Goal: Obtain resource: Obtain resource

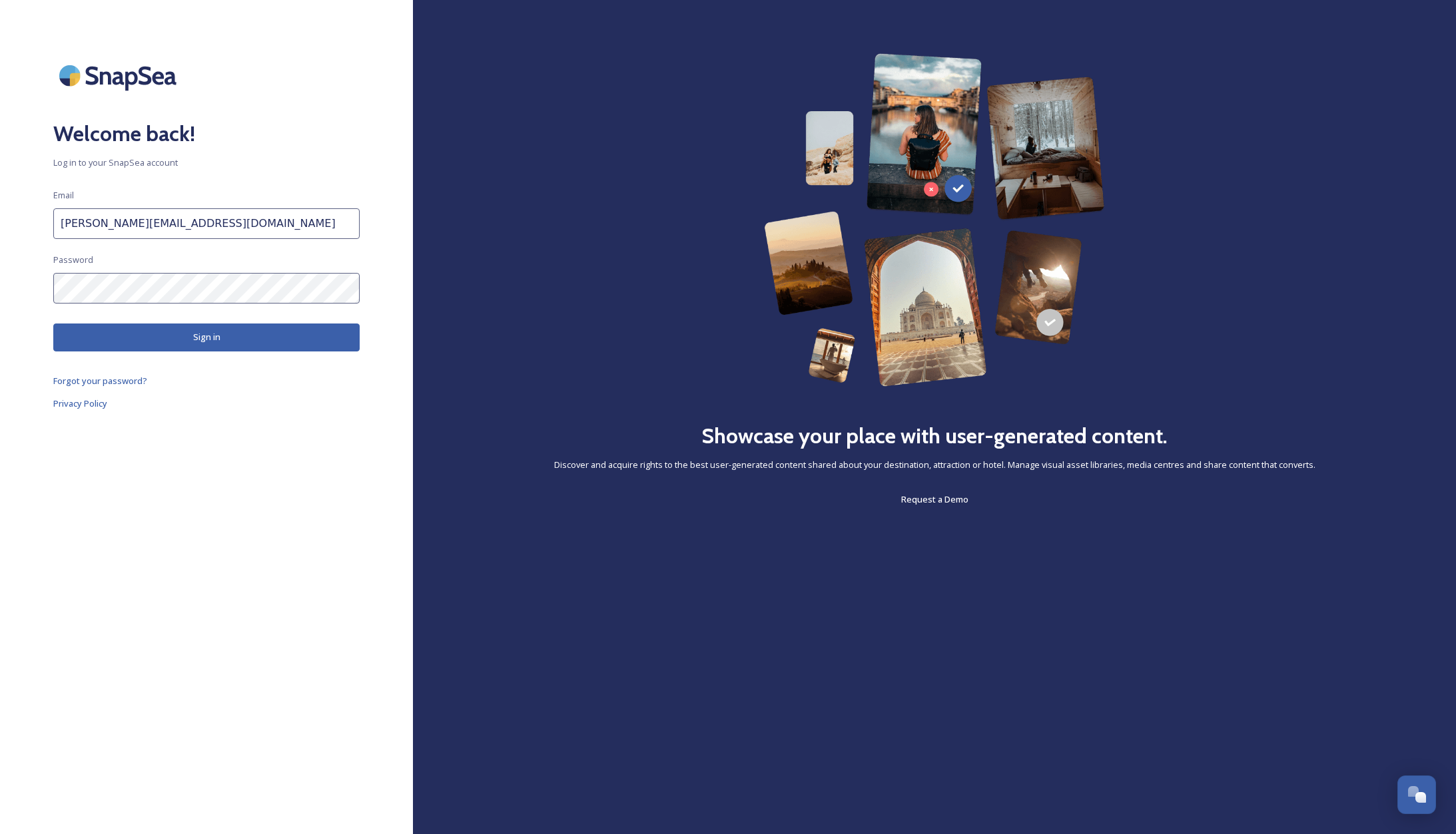
click at [173, 338] on button "Sign in" at bounding box center [207, 337] width 307 height 28
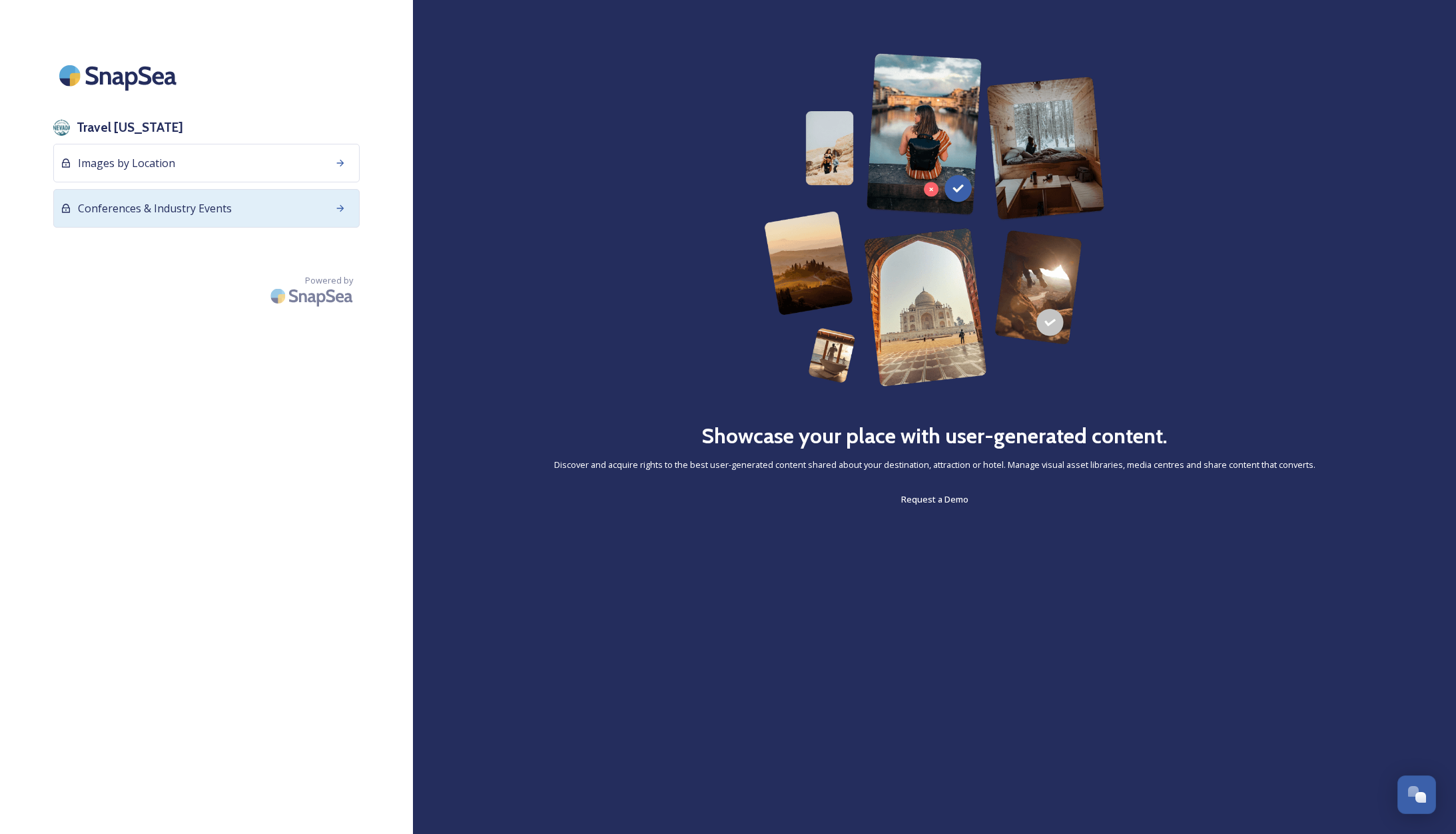
click at [119, 211] on span "Conferences & Industry Events" at bounding box center [155, 208] width 154 height 16
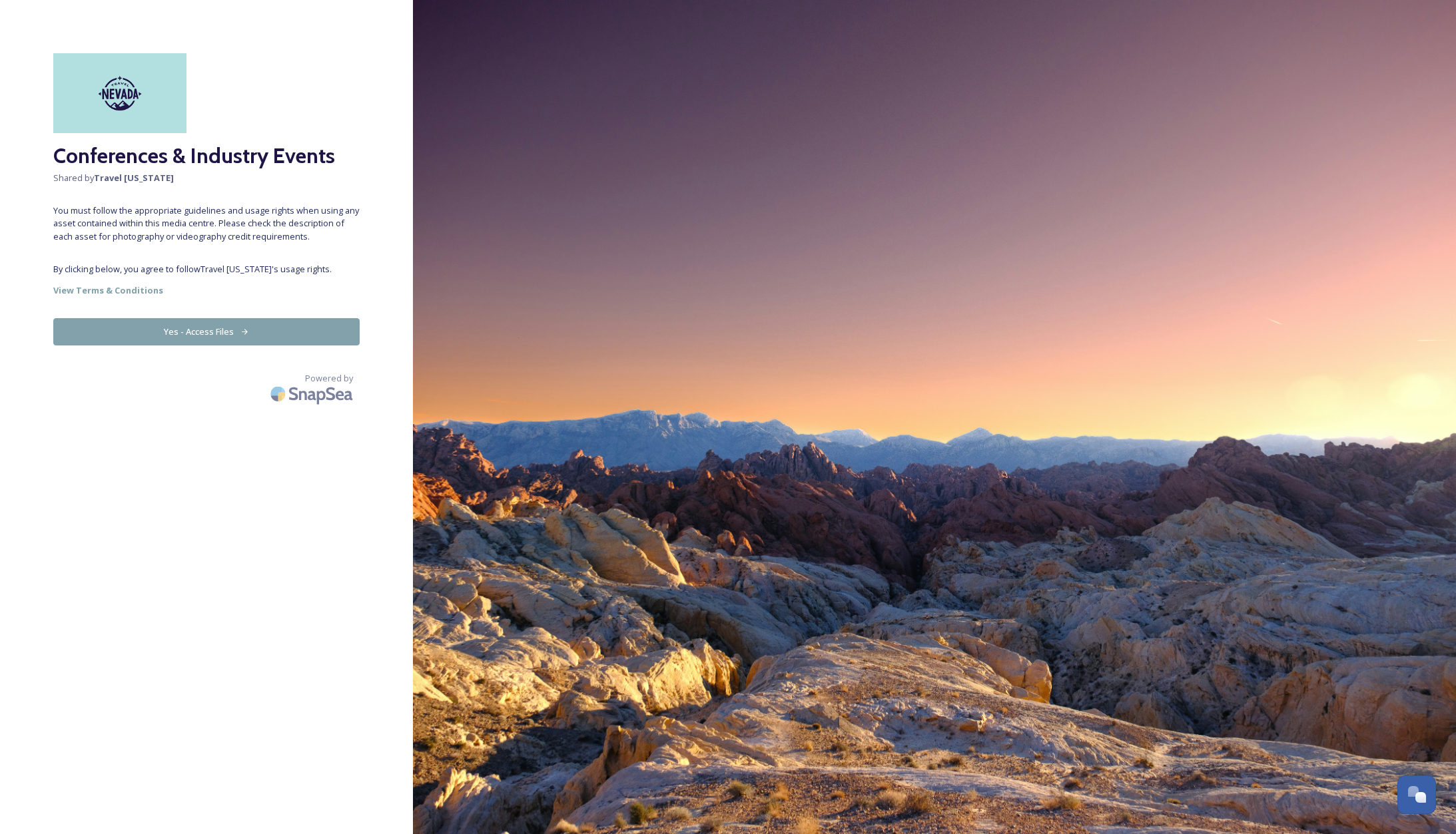
click at [170, 331] on button "Yes - Access Files" at bounding box center [207, 332] width 307 height 28
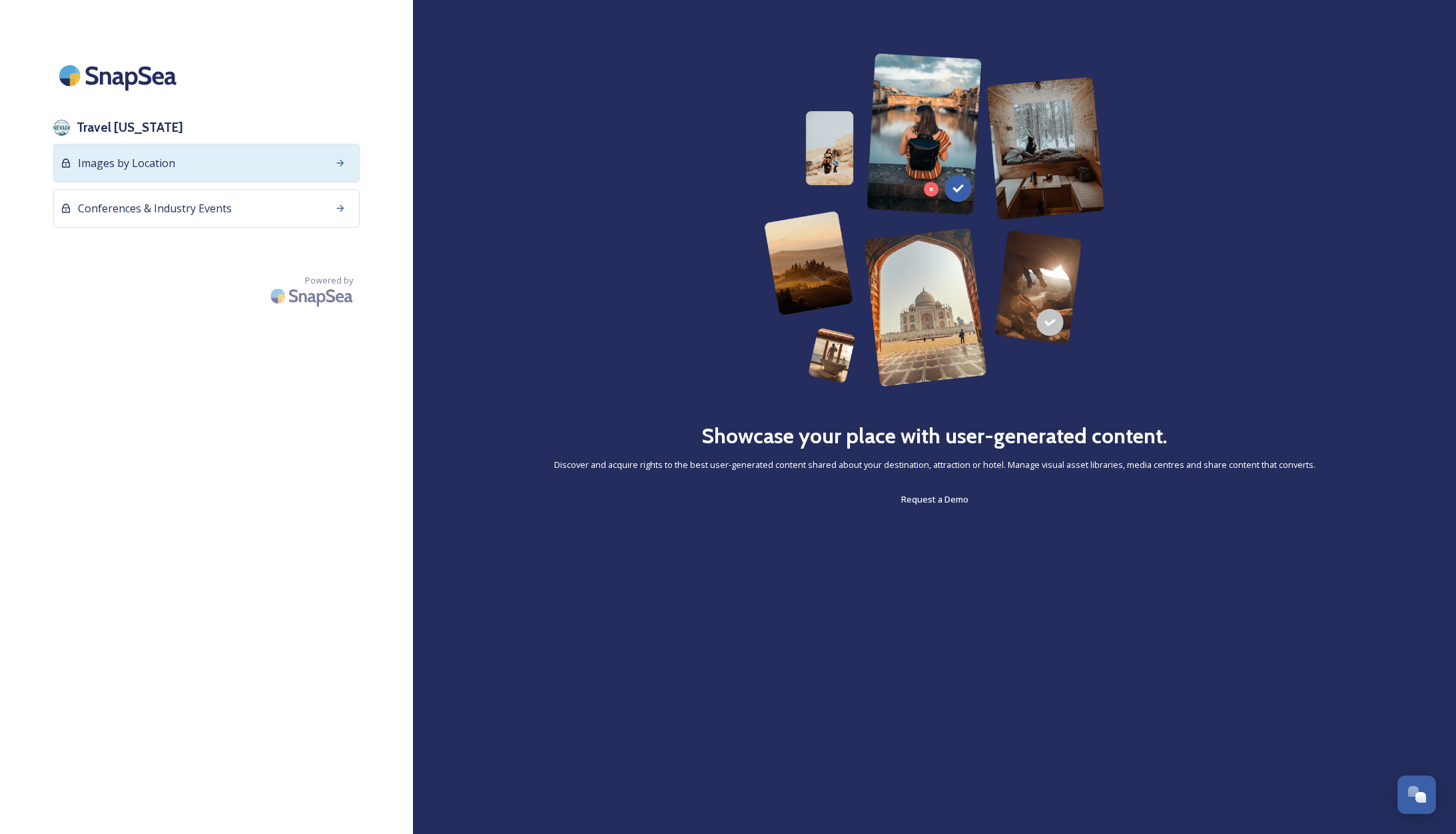
click at [202, 164] on div "Images by Location" at bounding box center [207, 163] width 307 height 38
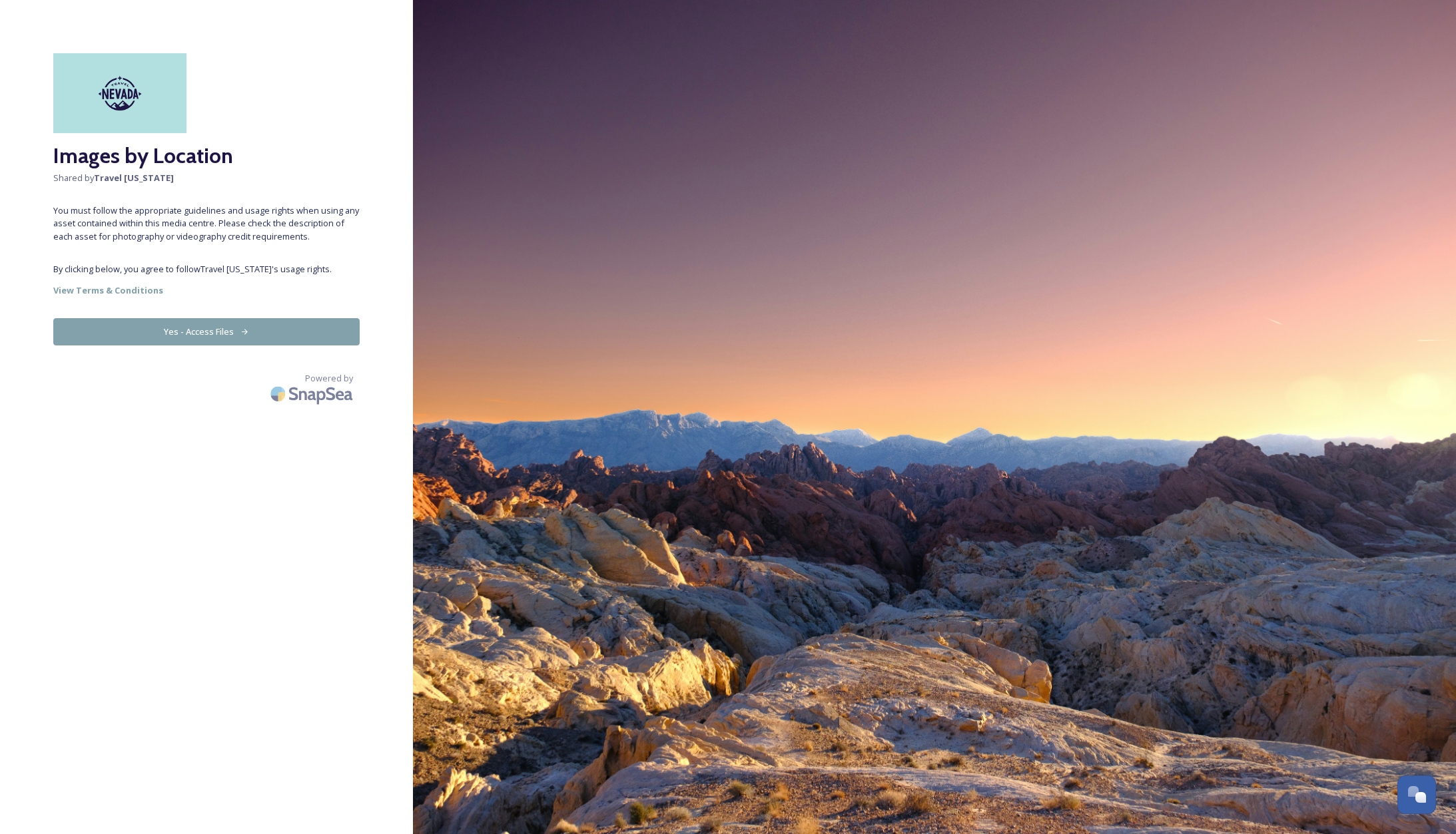
click at [250, 336] on button "Yes - Access Files" at bounding box center [207, 332] width 307 height 28
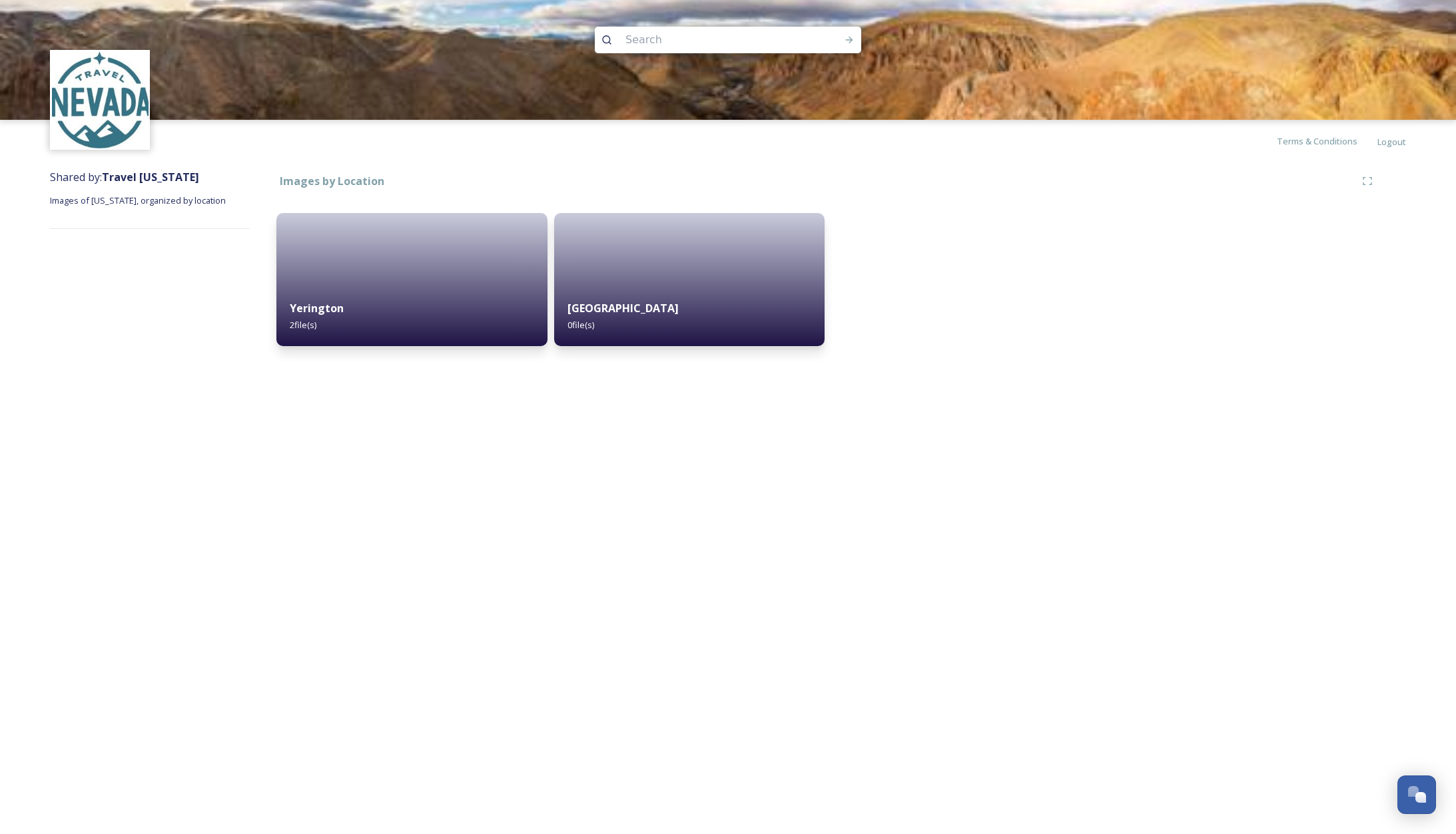
click at [613, 44] on div at bounding box center [728, 40] width 267 height 27
click at [632, 43] on input at bounding box center [710, 39] width 182 height 29
click at [98, 109] on img at bounding box center [100, 100] width 97 height 97
click at [102, 111] on img at bounding box center [100, 100] width 97 height 97
click at [582, 178] on div "Images by Location" at bounding box center [816, 181] width 1079 height 17
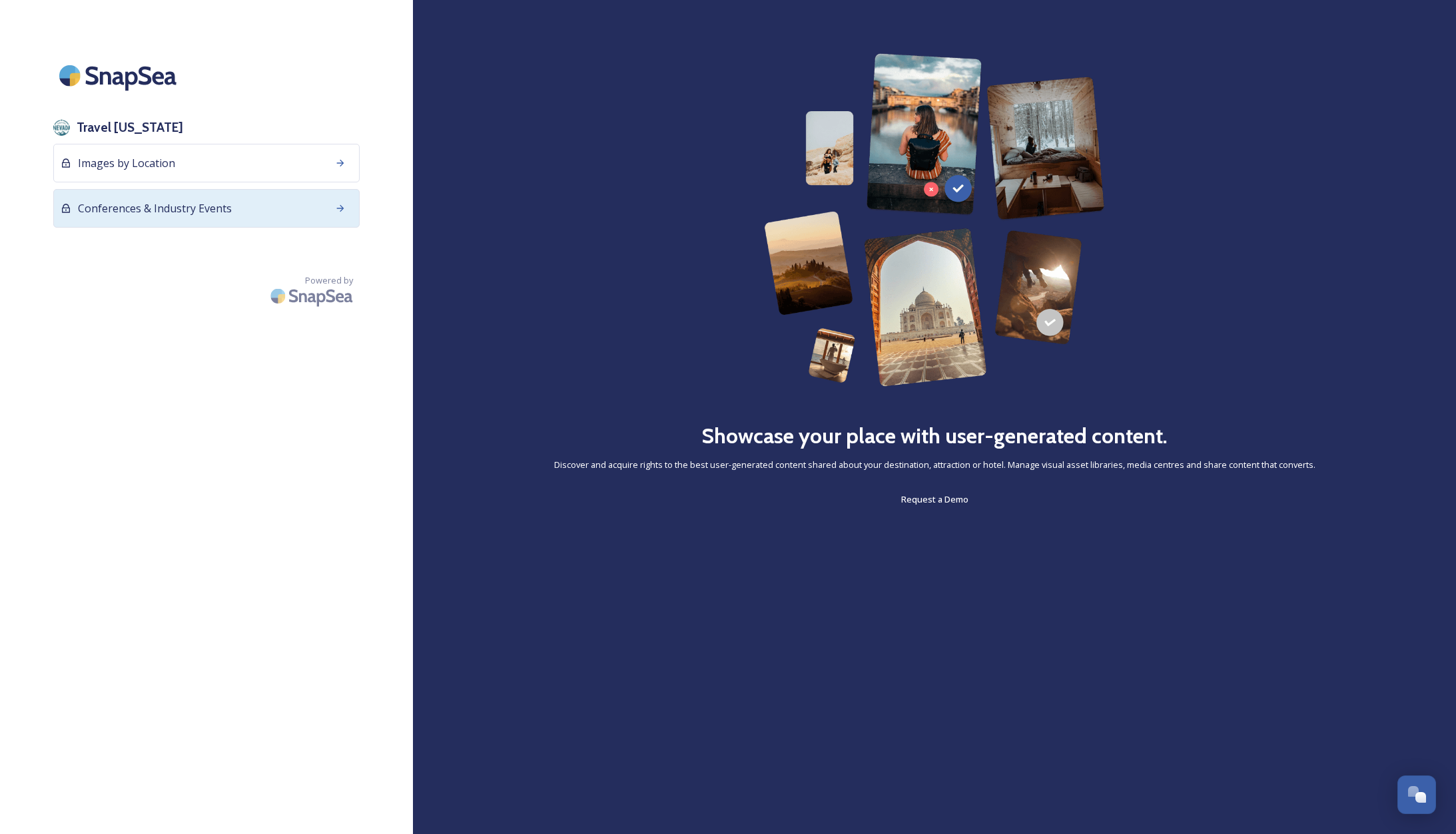
click at [107, 202] on span "Conferences & Industry Events" at bounding box center [155, 208] width 154 height 16
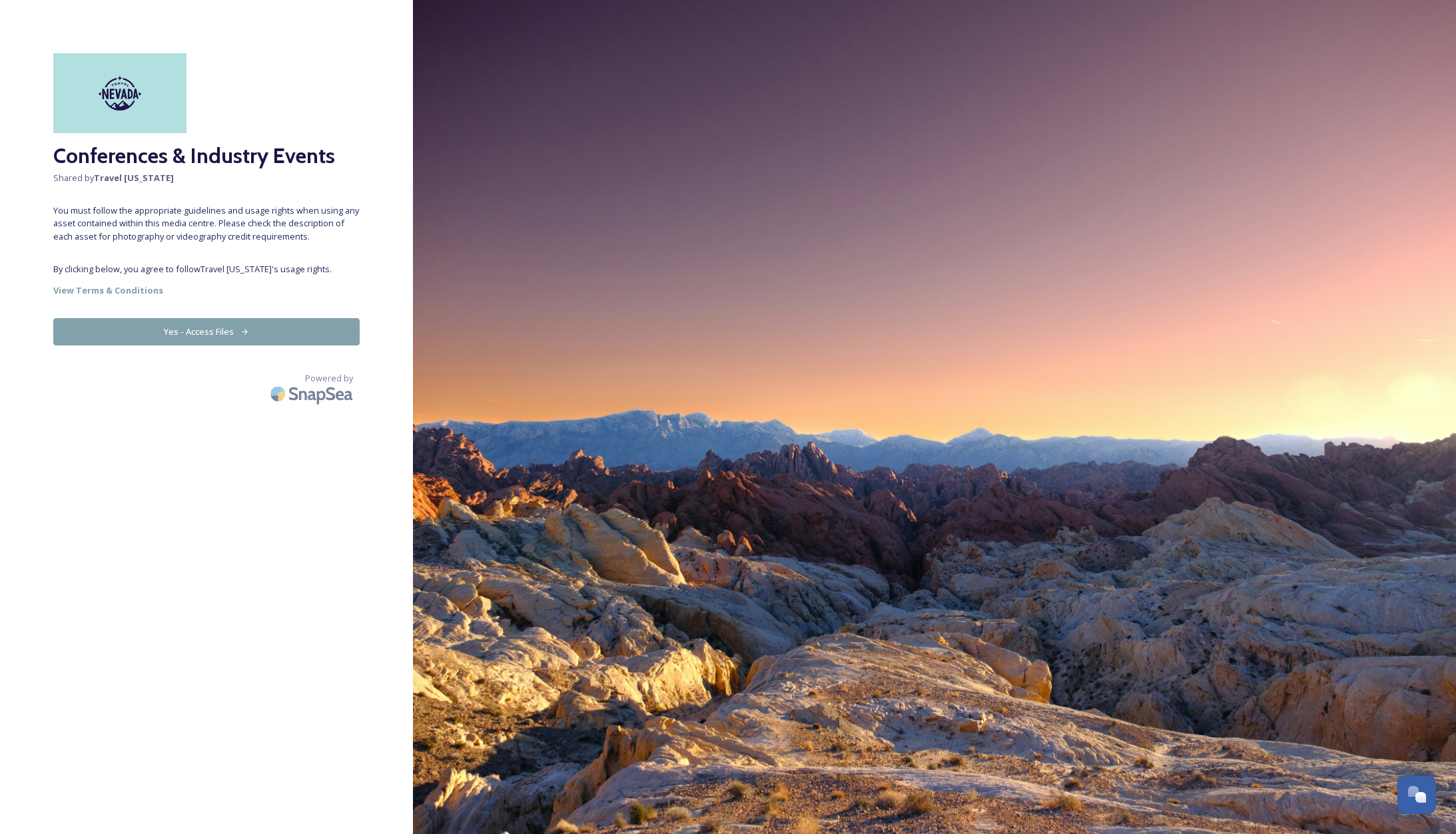
click at [213, 338] on button "Yes - Access Files" at bounding box center [207, 332] width 307 height 28
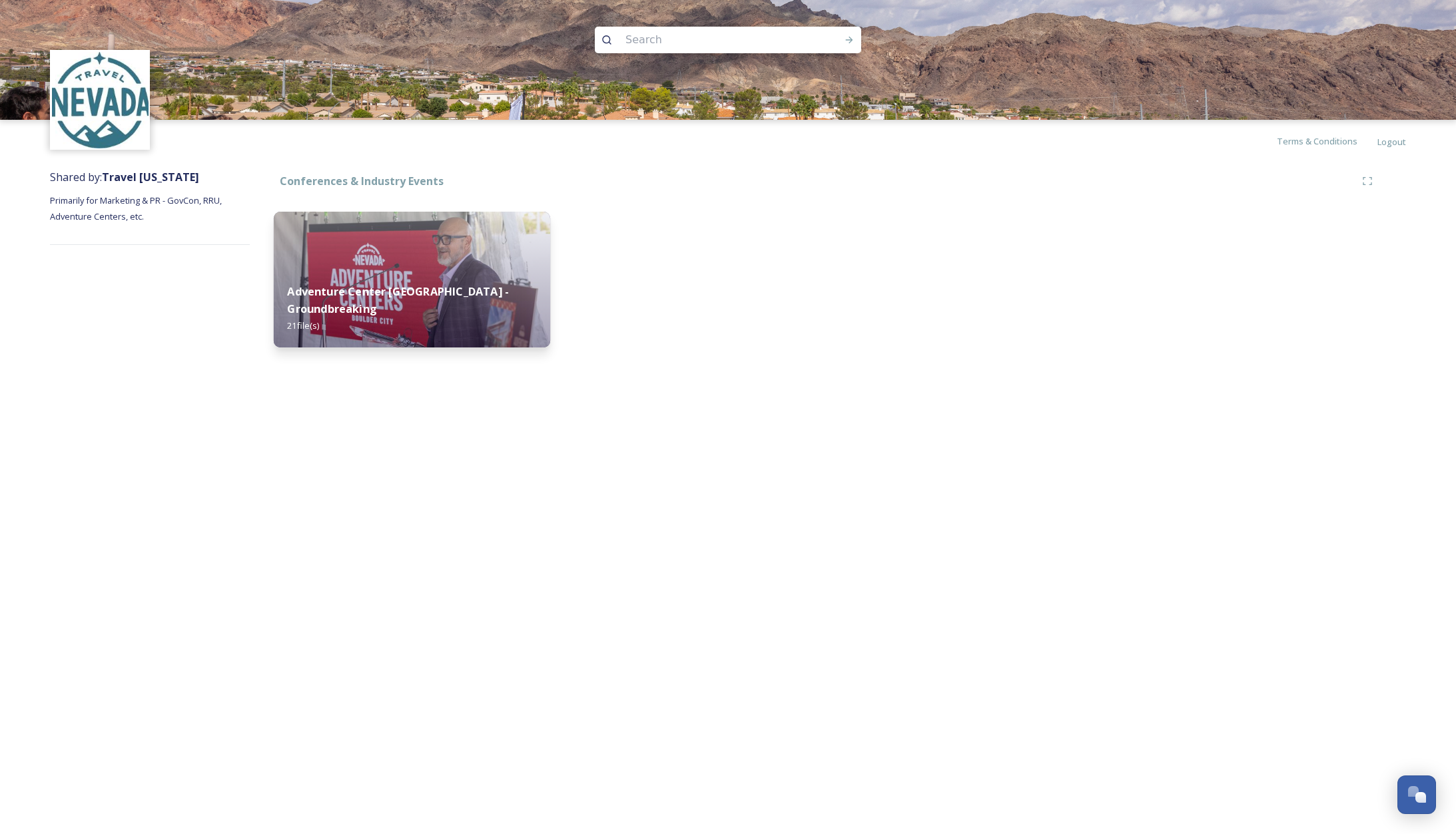
click at [401, 255] on img at bounding box center [411, 280] width 276 height 136
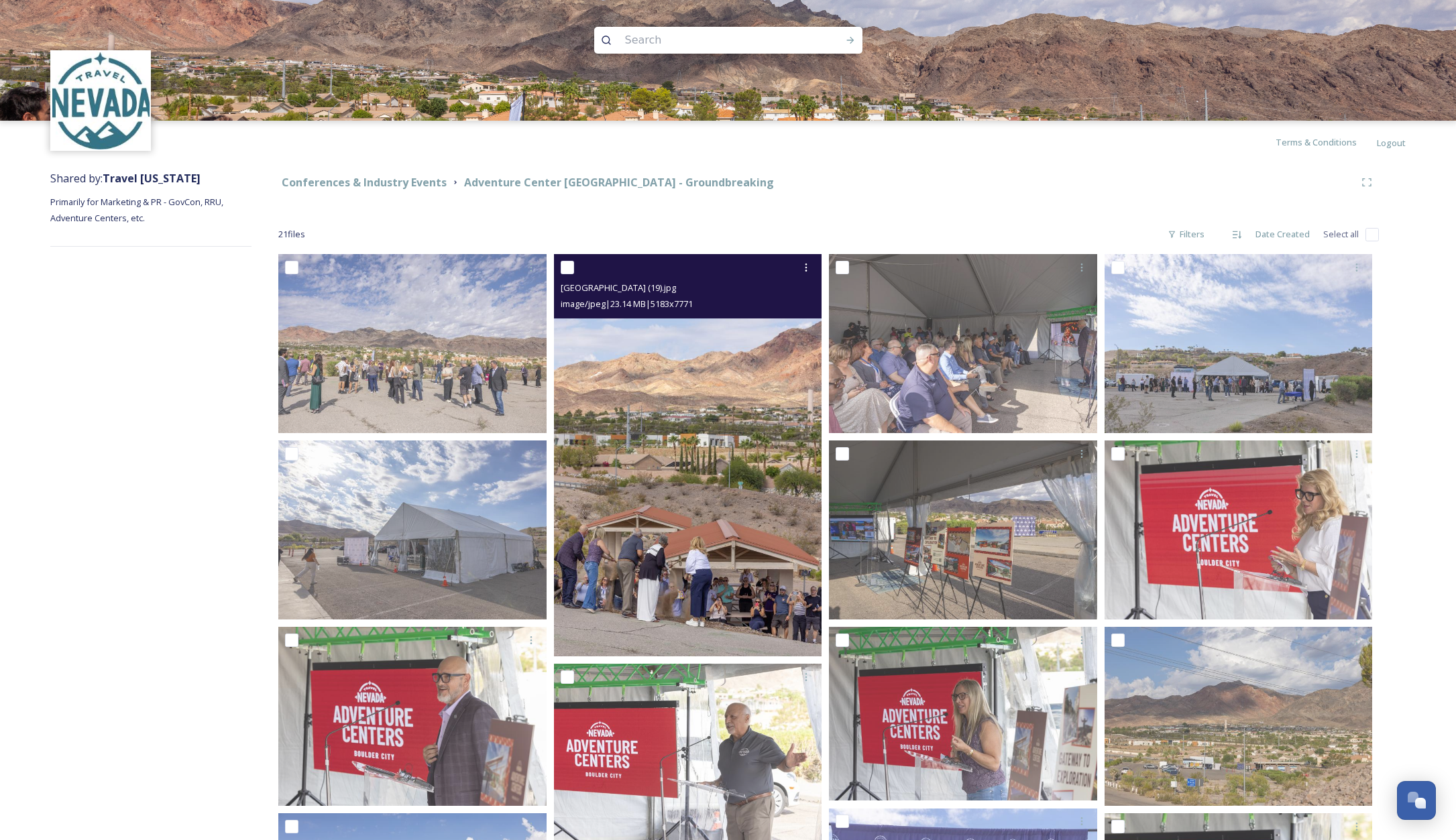
click at [741, 514] on img at bounding box center [688, 455] width 268 height 402
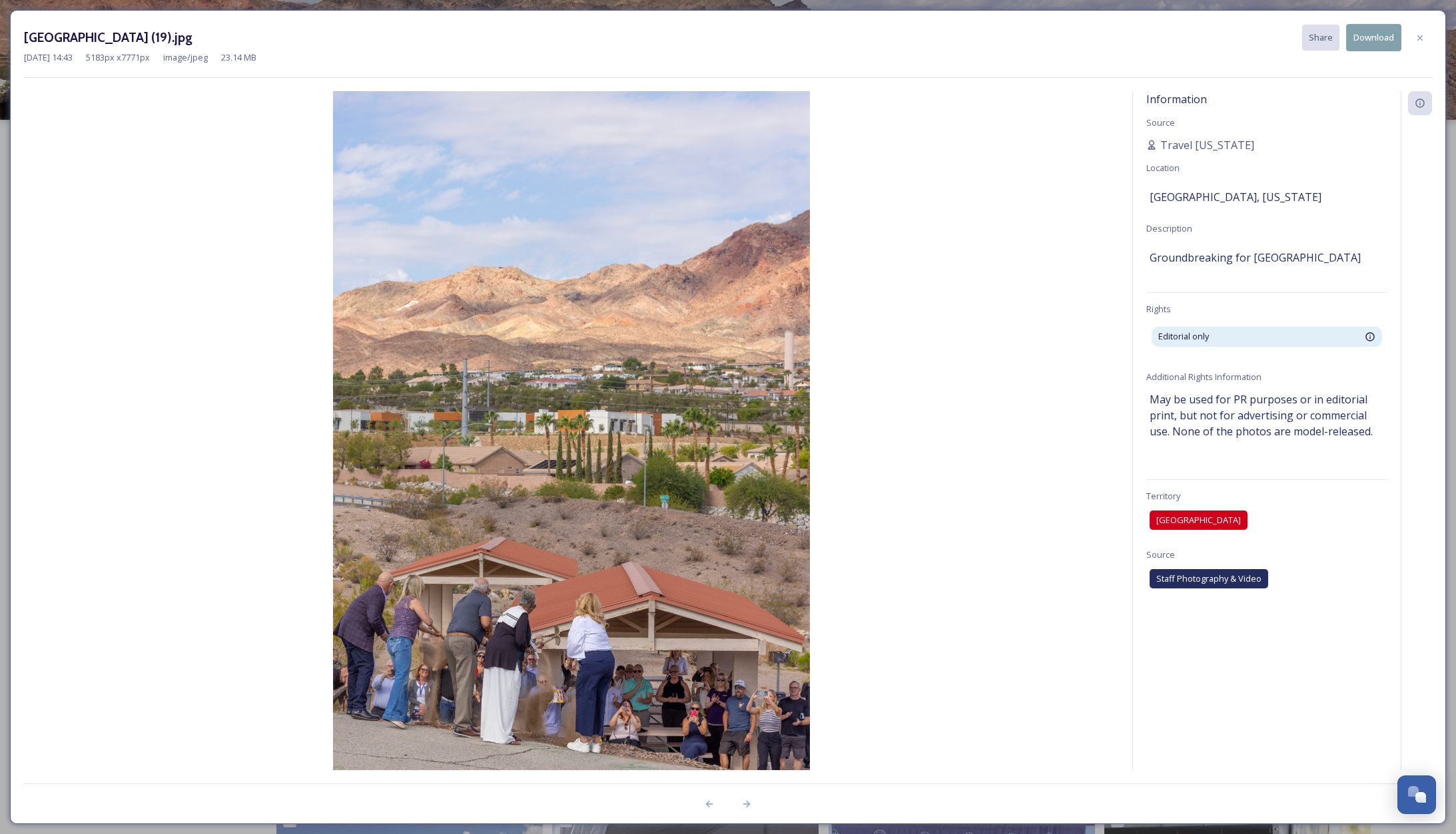
click at [1007, 218] on img at bounding box center [571, 448] width 1096 height 714
click at [1418, 36] on icon at bounding box center [1420, 38] width 5 height 5
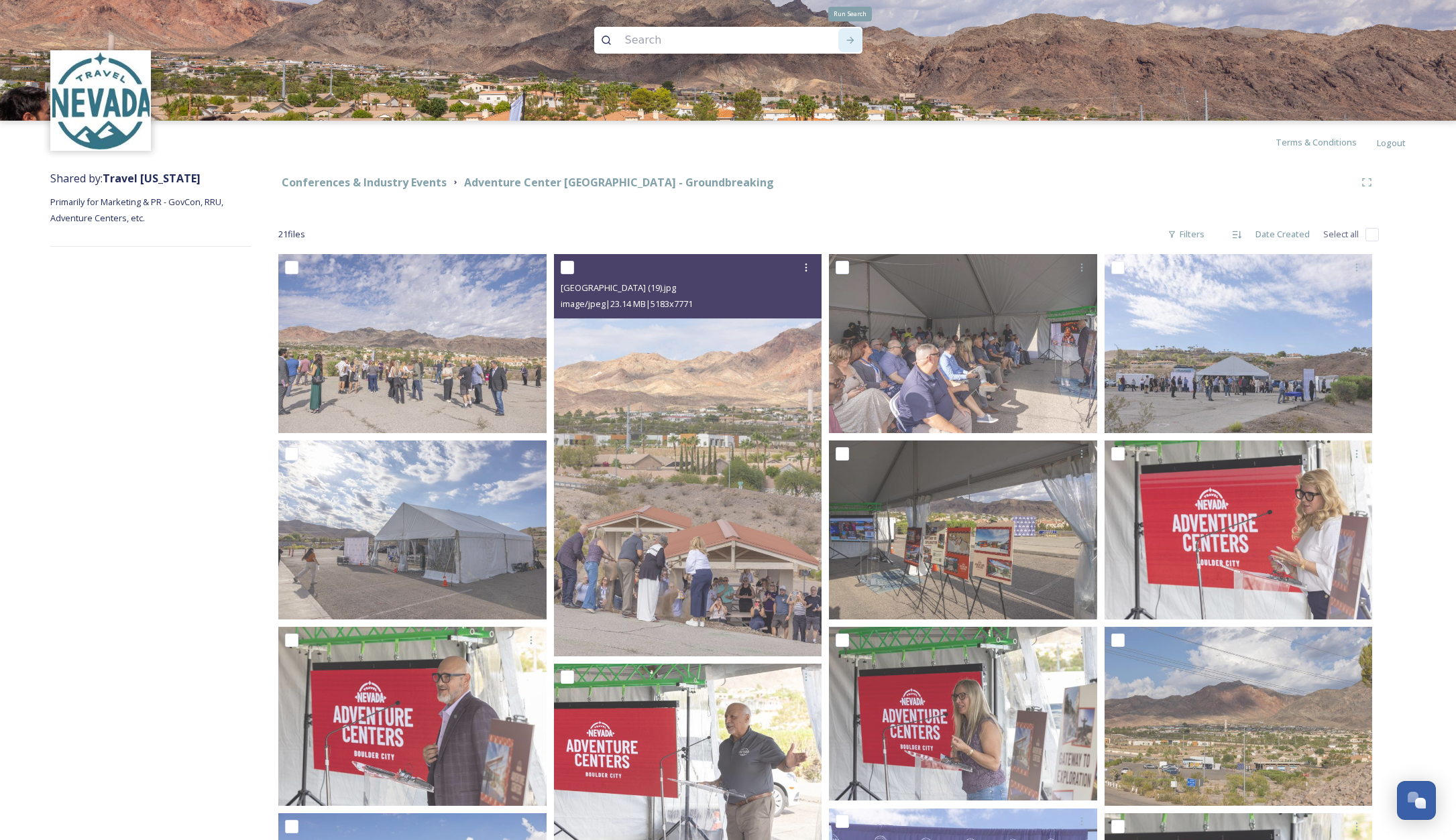
click at [855, 41] on icon at bounding box center [851, 41] width 11 height 11
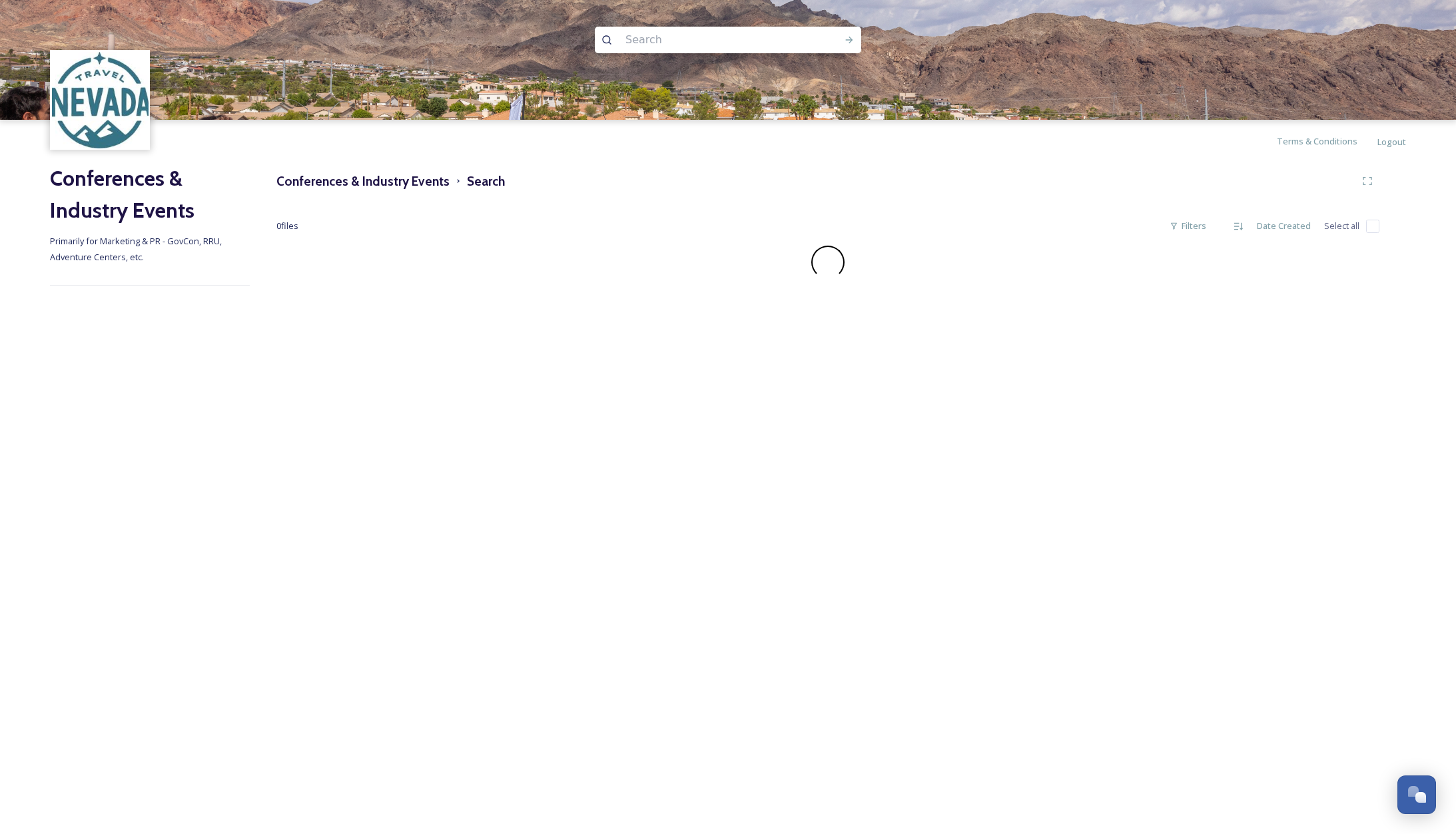
click at [607, 38] on icon at bounding box center [607, 40] width 11 height 11
